Goal: Communication & Community: Ask a question

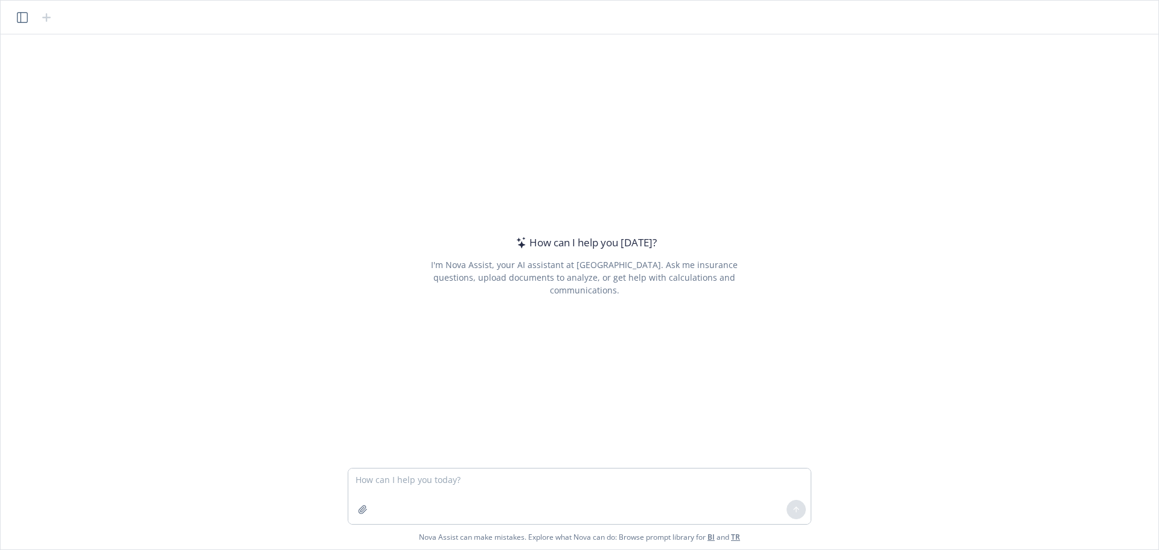
drag, startPoint x: 1042, startPoint y: 0, endPoint x: 1035, endPoint y: 91, distance: 90.9
click at [1035, 91] on div "How can I help you [DATE]? I'm Nova Assist, your AI assistant at Newfront. Ask …" at bounding box center [579, 251] width 1148 height 434
